Goal: Find specific fact: Find specific fact

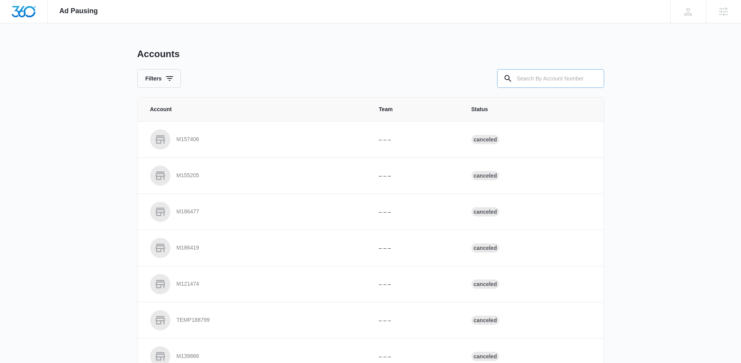
click at [573, 81] on input "text" at bounding box center [550, 78] width 107 height 19
paste input "TODO | Your comfort heating & cooling M320508 | M360 08/04/25"
drag, startPoint x: 540, startPoint y: 79, endPoint x: 615, endPoint y: 84, distance: 75.6
click at [615, 84] on div "Ad Pausing Apps Reputation Websites Forms CRM Email Social Shop Payments POS Co…" at bounding box center [370, 181] width 741 height 363
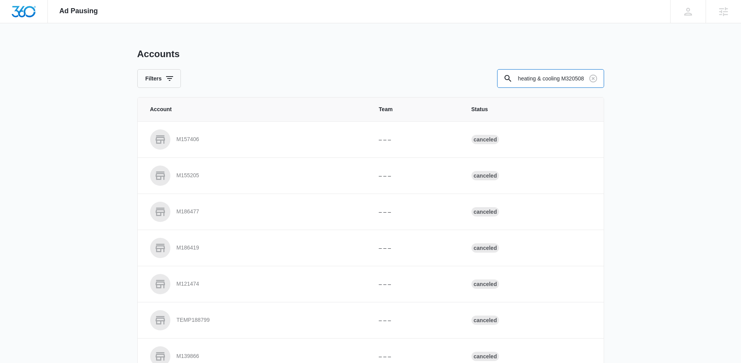
scroll to position [0, 0]
drag, startPoint x: 557, startPoint y: 77, endPoint x: 475, endPoint y: 84, distance: 83.1
click at [475, 84] on div "Filters M320508" at bounding box center [370, 78] width 467 height 19
click at [513, 79] on div at bounding box center [508, 78] width 12 height 19
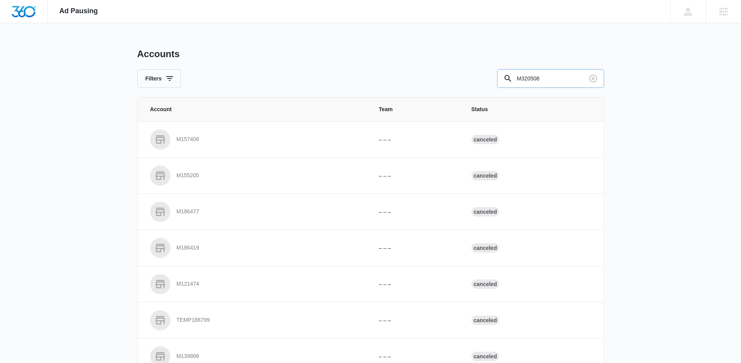
click at [518, 78] on input "M320508" at bounding box center [550, 78] width 107 height 19
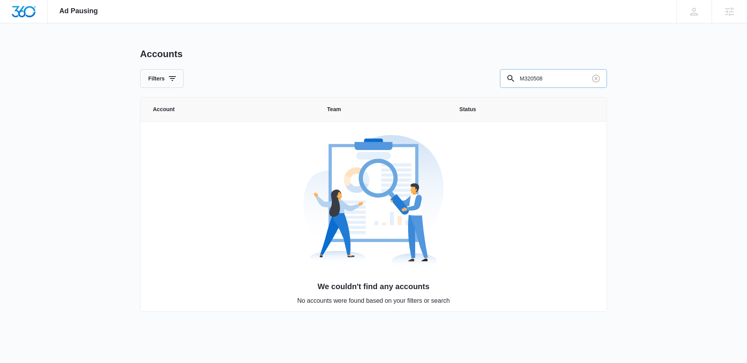
click at [552, 81] on input "M320508" at bounding box center [553, 78] width 107 height 19
type input "M320508"
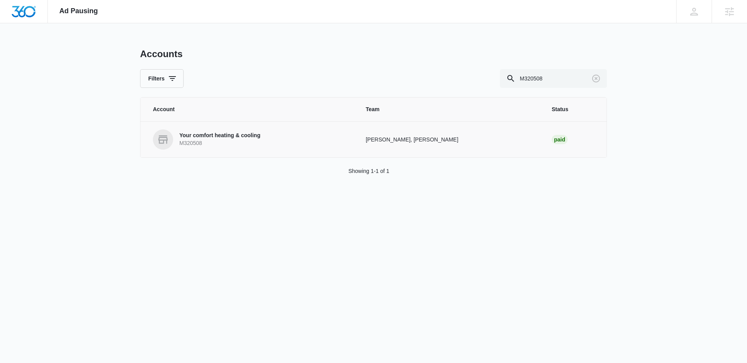
click at [254, 133] on p "Your comfort heating & cooling" at bounding box center [219, 136] width 81 height 8
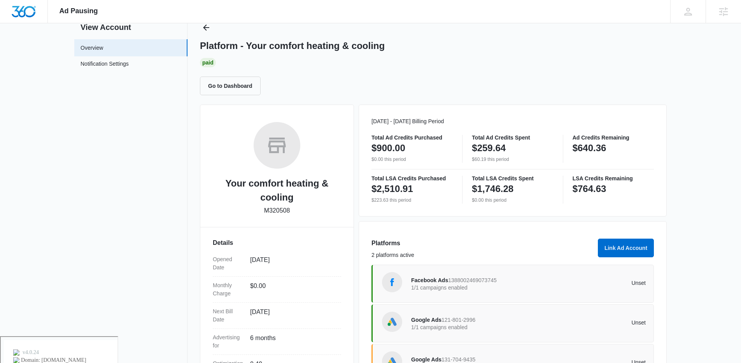
scroll to position [62, 0]
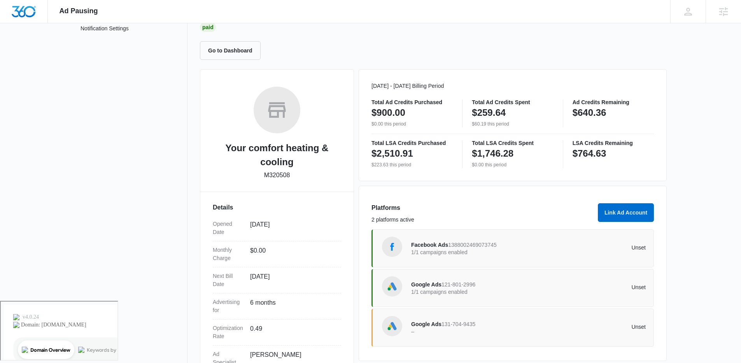
click at [281, 177] on p "M320508" at bounding box center [277, 175] width 26 height 9
copy p "M320508"
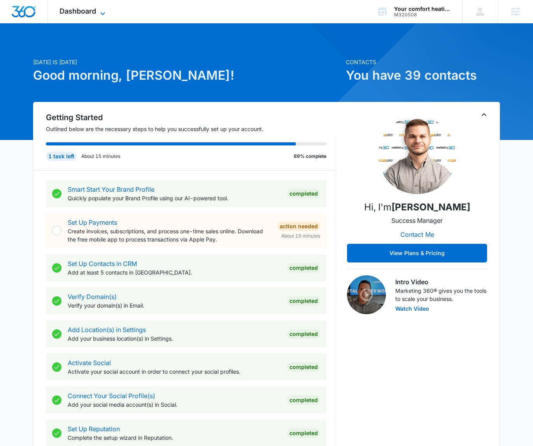
click at [95, 7] on span "Dashboard" at bounding box center [78, 11] width 37 height 8
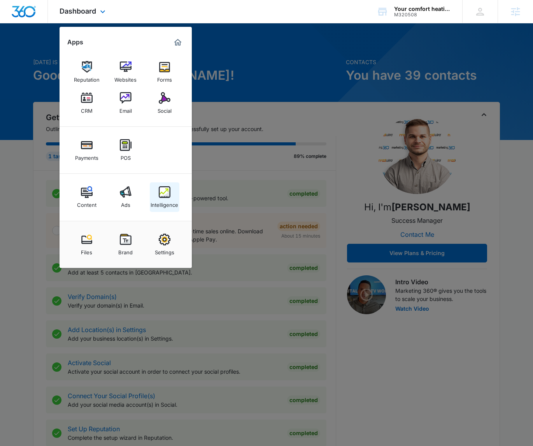
click at [163, 196] on img at bounding box center [165, 192] width 12 height 12
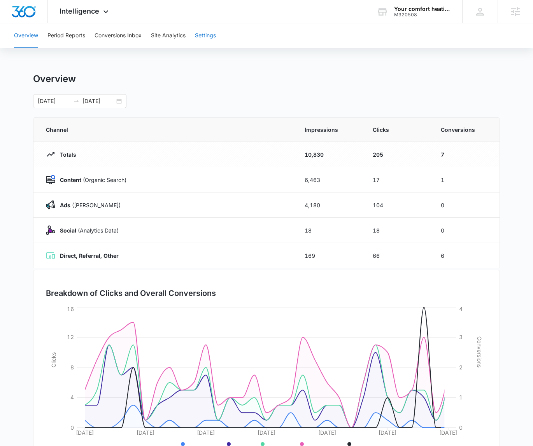
click at [210, 39] on button "Settings" at bounding box center [205, 35] width 21 height 25
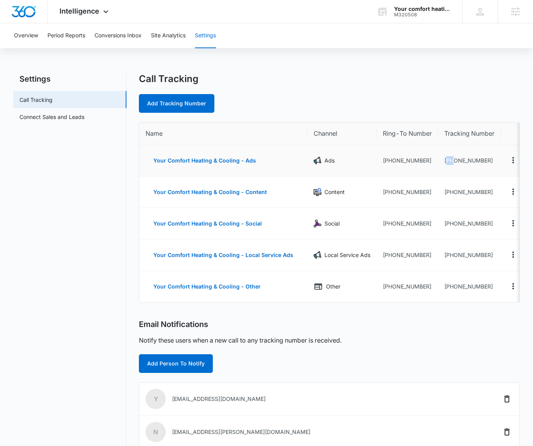
drag, startPoint x: 488, startPoint y: 163, endPoint x: 445, endPoint y: 161, distance: 43.6
click at [445, 161] on td "+17202136968" at bounding box center [469, 161] width 63 height 32
click at [495, 160] on td "+17202136968" at bounding box center [469, 161] width 63 height 32
drag, startPoint x: 491, startPoint y: 159, endPoint x: 446, endPoint y: 160, distance: 44.8
click at [446, 160] on td "+17202136968" at bounding box center [469, 161] width 63 height 32
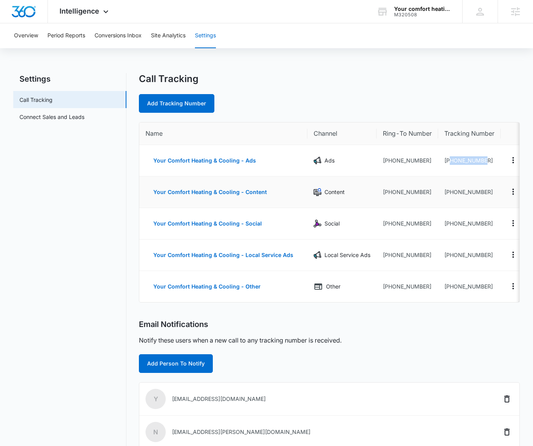
copy td "7202136968"
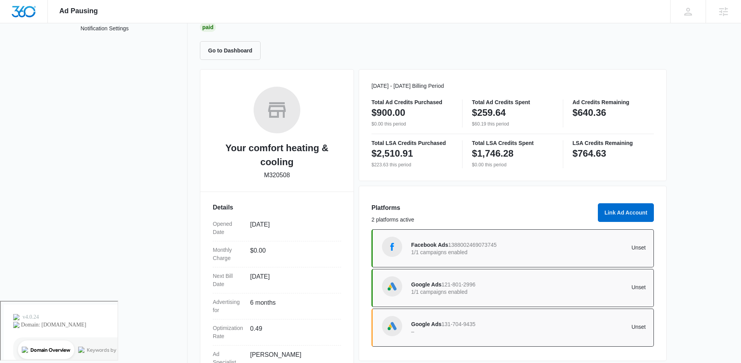
click at [239, 146] on h2 "Your comfort heating & cooling" at bounding box center [277, 155] width 128 height 28
drag, startPoint x: 260, startPoint y: 151, endPoint x: 330, endPoint y: 189, distance: 79.7
click at [330, 189] on div "Your comfort heating & cooling M320508 Details Opened Date [DATE] Monthly Charg…" at bounding box center [277, 240] width 154 height 342
copy span
drag, startPoint x: 205, startPoint y: 135, endPoint x: 220, endPoint y: 145, distance: 18.4
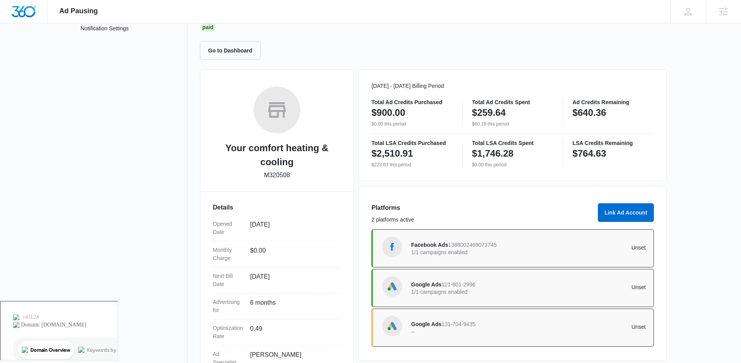
click at [205, 134] on div "Your comfort heating & cooling M320508 Details Opened Date [DATE] Monthly Charg…" at bounding box center [277, 240] width 154 height 342
drag, startPoint x: 221, startPoint y: 145, endPoint x: 320, endPoint y: 160, distance: 99.8
click at [320, 160] on h2 "Your comfort heating & cooling" at bounding box center [277, 155] width 128 height 28
copy h2 "Your comfort heating & cooling"
click at [221, 147] on h2 "Your comfort heating & cooling" at bounding box center [277, 155] width 128 height 28
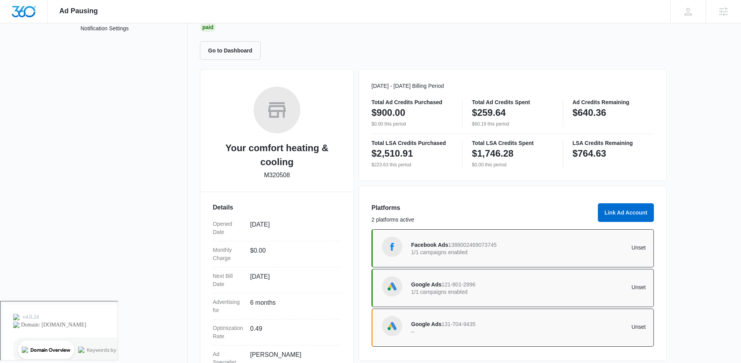
drag, startPoint x: 218, startPoint y: 144, endPoint x: 324, endPoint y: 186, distance: 114.2
click at [324, 186] on div "Your comfort heating & cooling M320508 Details Opened Date Jan 14, 2025 Monthly…" at bounding box center [277, 240] width 154 height 342
copy span
